Goal: Browse casually

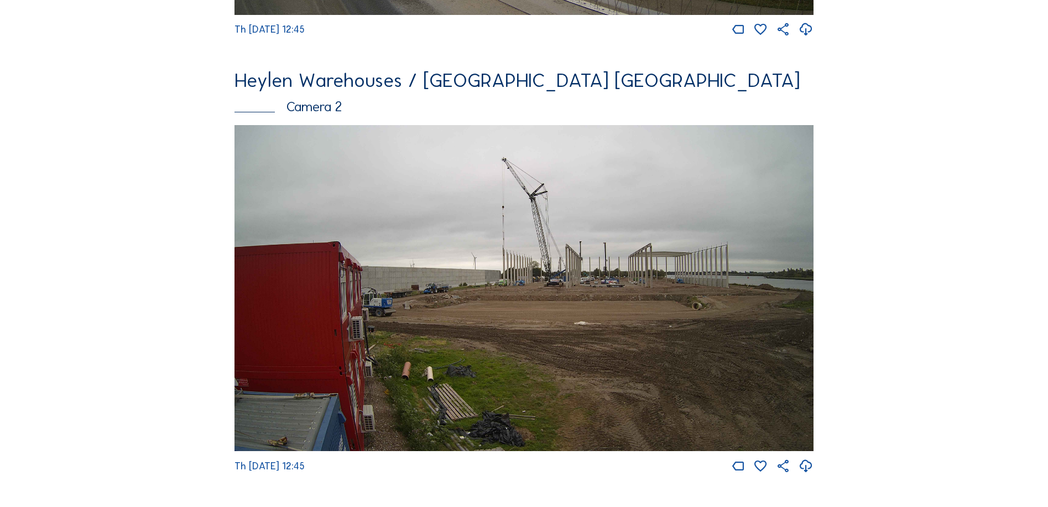
scroll to position [609, 0]
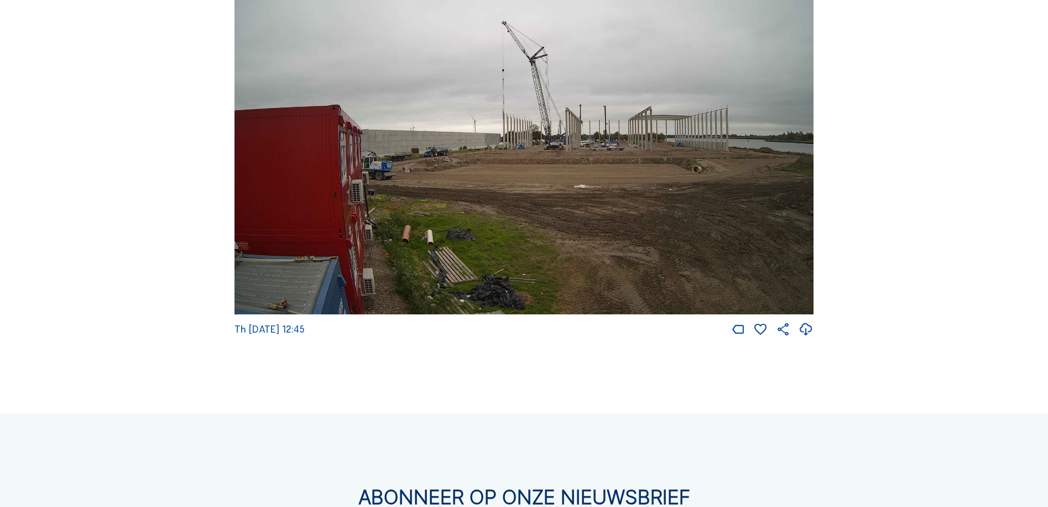
click at [521, 169] on img at bounding box center [525, 151] width 580 height 326
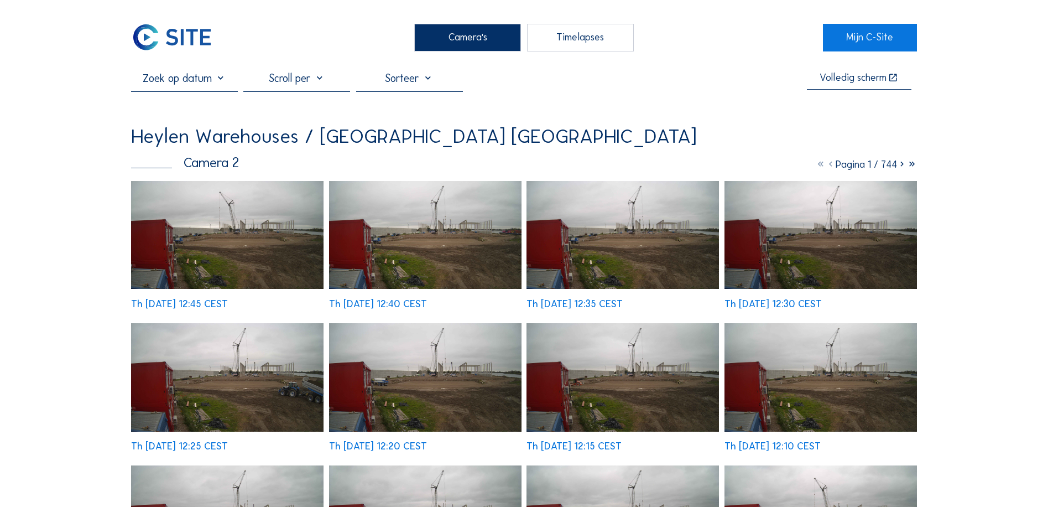
click at [246, 267] on img at bounding box center [227, 235] width 193 height 108
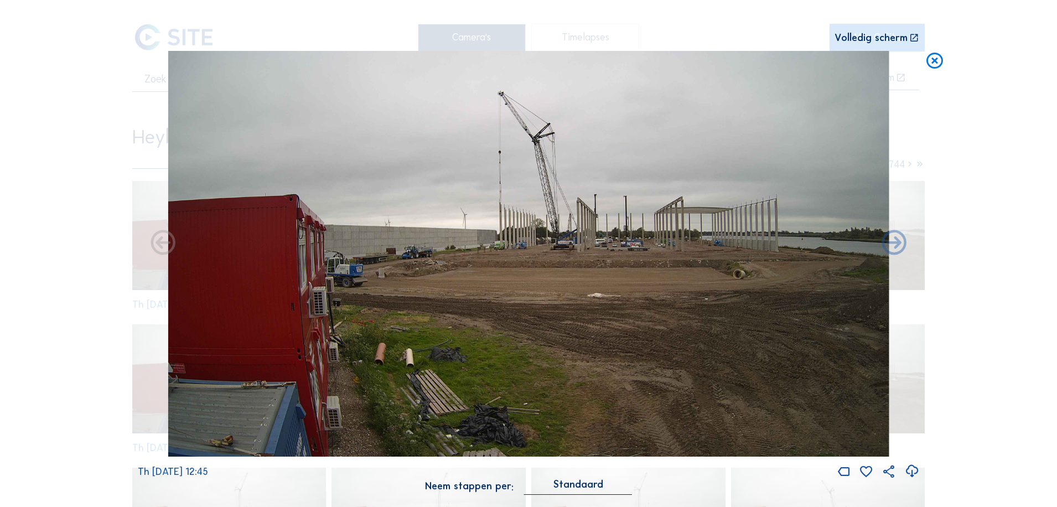
click at [937, 60] on icon at bounding box center [934, 61] width 20 height 21
